Goal: Navigation & Orientation: Find specific page/section

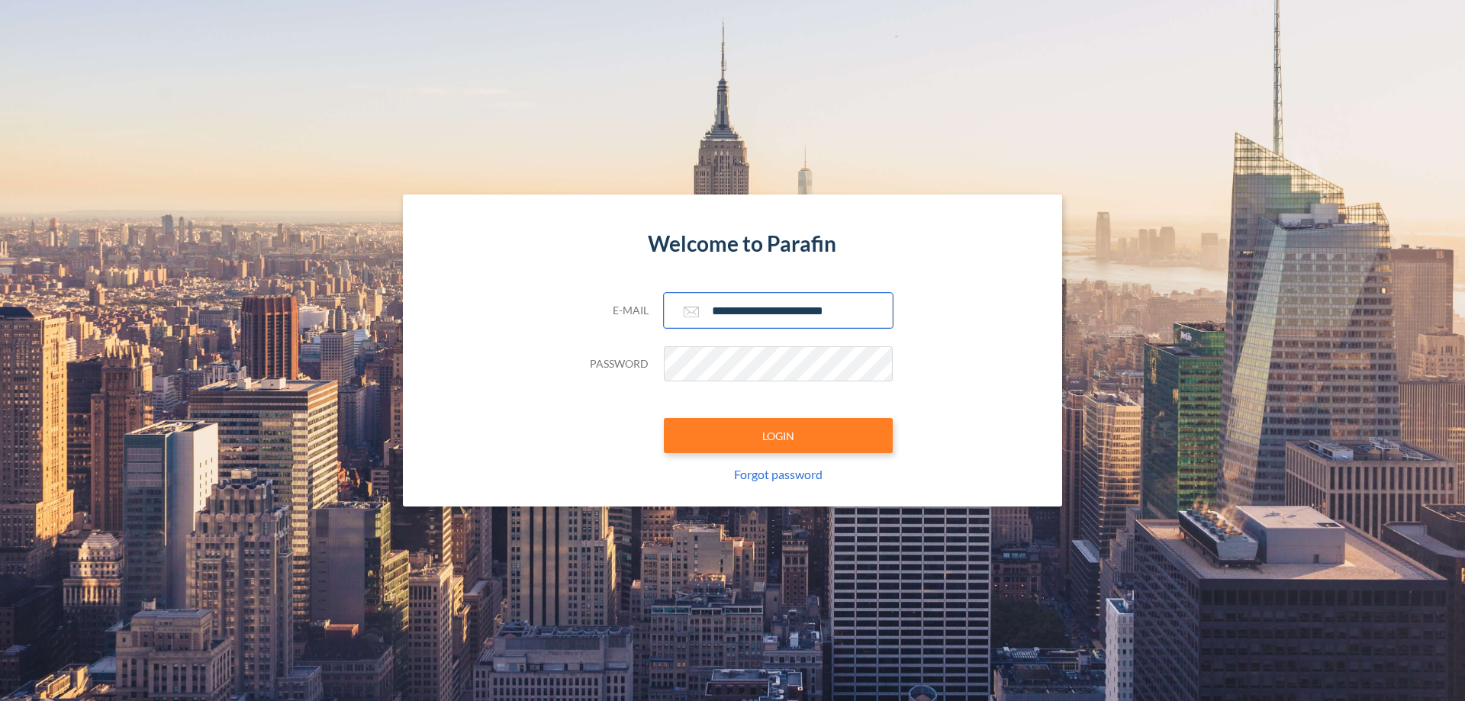
type input "**********"
click at [778, 436] on button "LOGIN" at bounding box center [778, 435] width 229 height 35
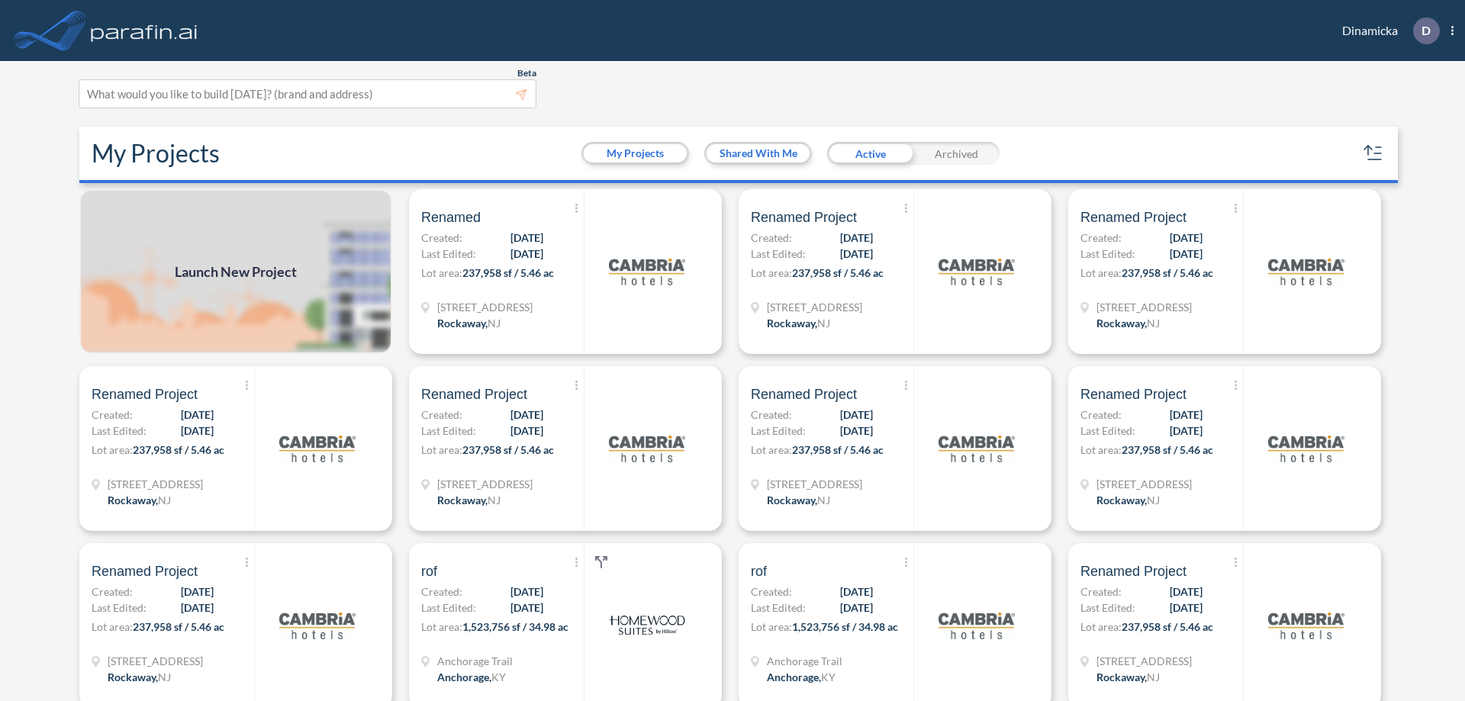
scroll to position [4, 0]
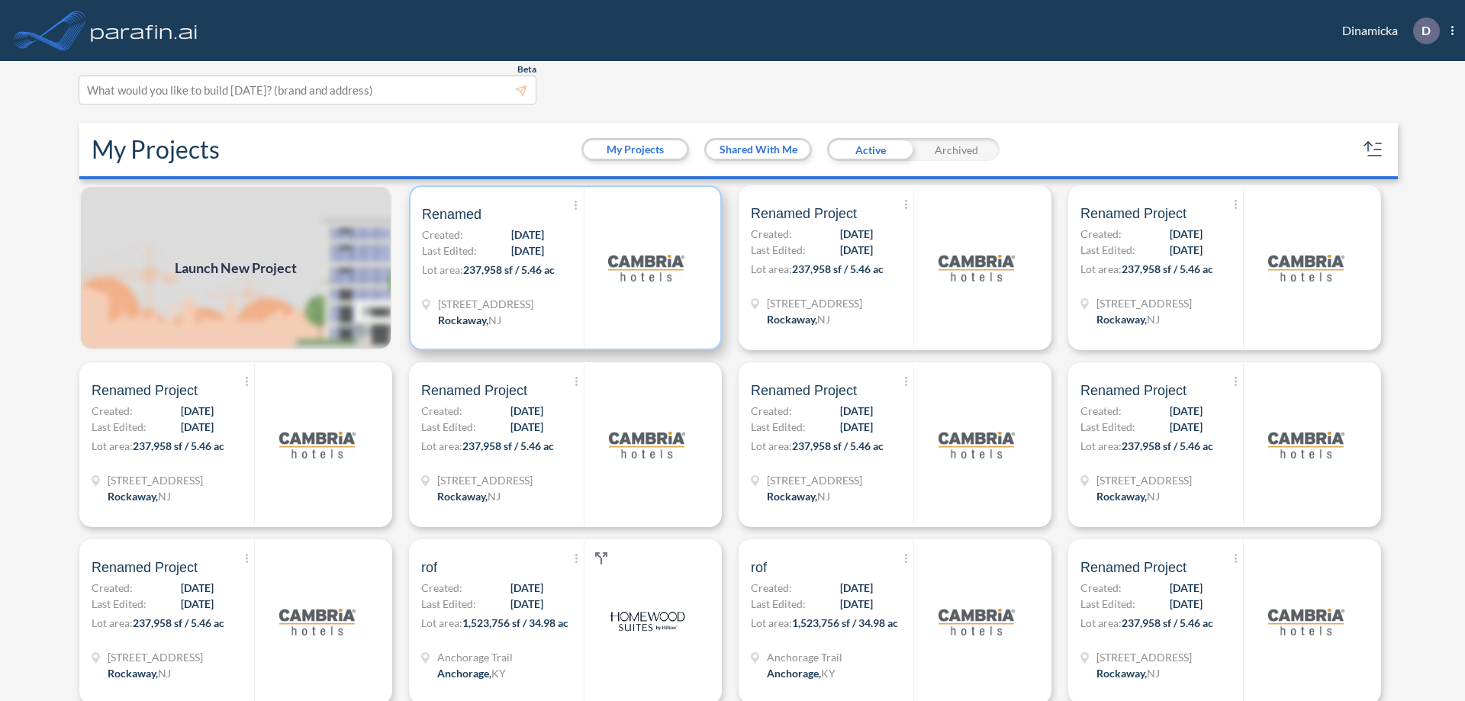
click at [562, 268] on p "Lot area: 237,958 sf / 5.46 ac" at bounding box center [503, 273] width 162 height 22
